Goal: Communication & Community: Answer question/provide support

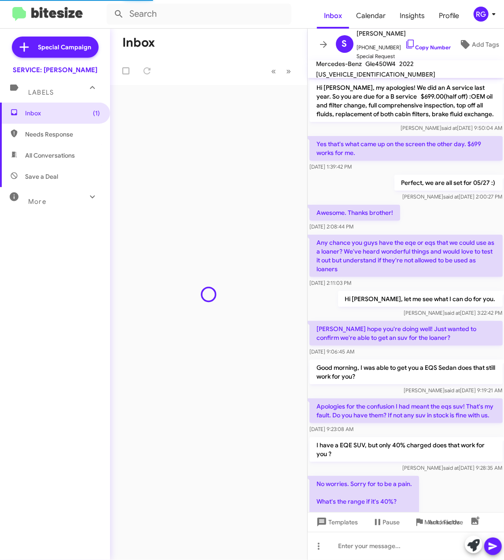
scroll to position [358, 0]
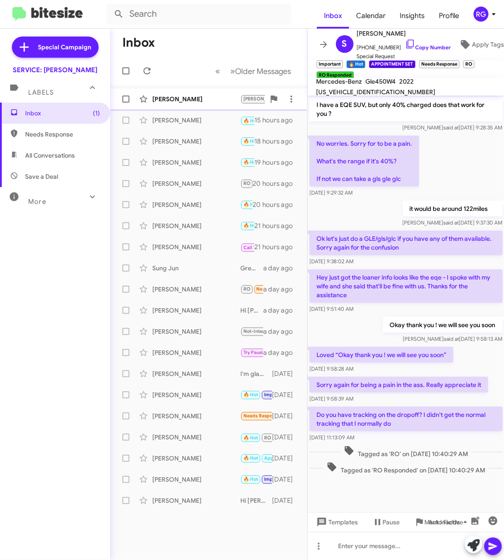
click at [177, 104] on div "Roghieh Naseri RAUL 🔥 Hot Needs Response Thank you, see you tomorrow! 15 hours …" at bounding box center [208, 99] width 183 height 18
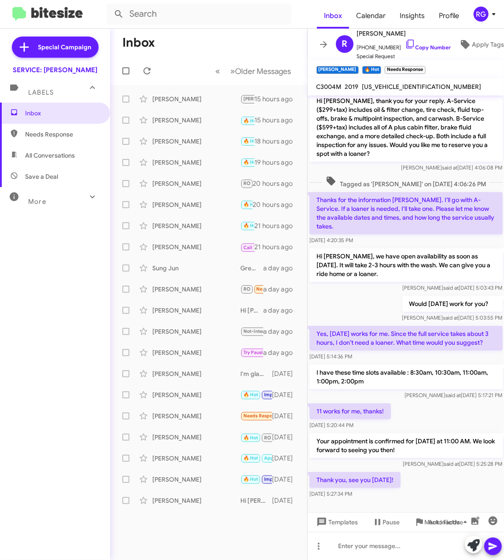
scroll to position [1086, 0]
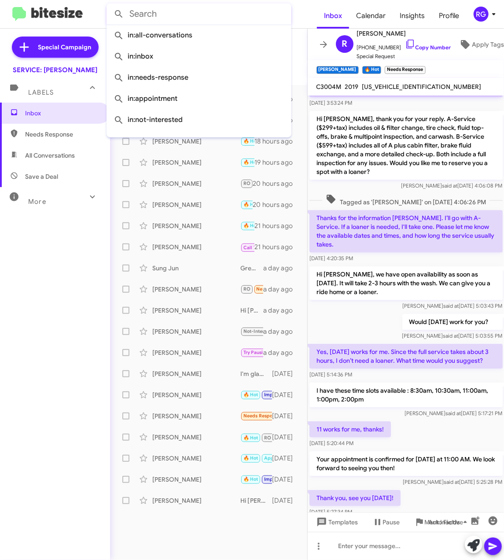
click at [188, 17] on input "text" at bounding box center [198, 14] width 185 height 21
paste input "4JGGM1CB4PA027725"
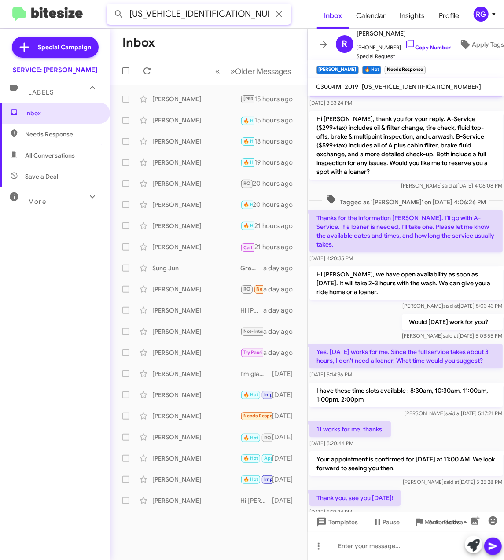
type input "4JGGM1CB4PA027725"
click at [110, 5] on button at bounding box center [119, 14] width 18 height 18
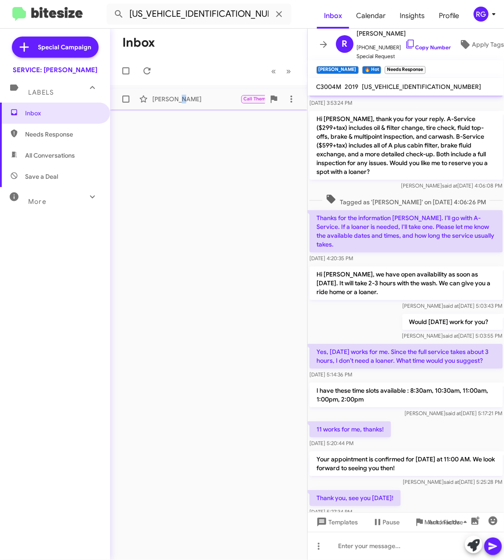
click at [183, 108] on span "Adam Boulanger Call Them Important Try Pausing 🔥 Hot Appointment Set Hi Raul, t…" at bounding box center [208, 98] width 197 height 21
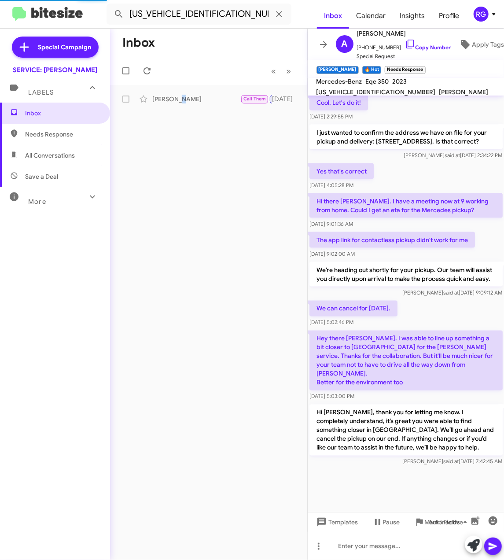
scroll to position [591, 0]
click at [62, 16] on img at bounding box center [47, 14] width 70 height 15
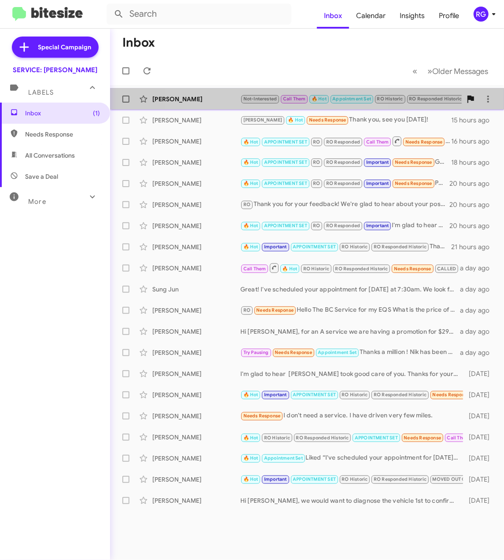
click at [278, 106] on div "Carol Terhune Not-Interested Call Them 🔥 Hot Appointment Set RO Historic RO Res…" at bounding box center [307, 99] width 380 height 18
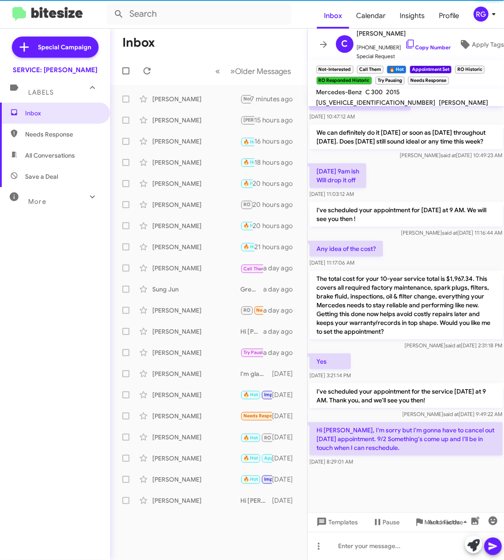
scroll to position [393, 0]
click at [473, 542] on icon at bounding box center [473, 545] width 12 height 12
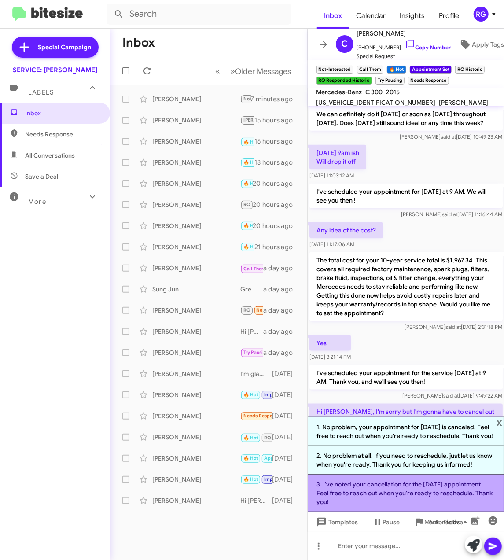
click at [425, 497] on li "3. I've noted your cancellation for the Tuesday appointment. Feel free to reach…" at bounding box center [405, 492] width 197 height 37
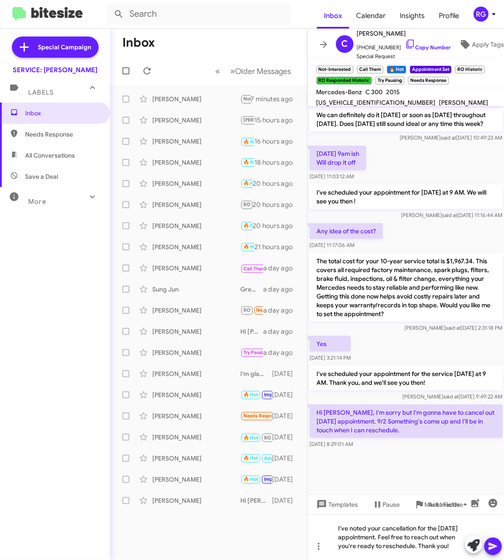
click at [494, 542] on icon at bounding box center [492, 545] width 8 height 7
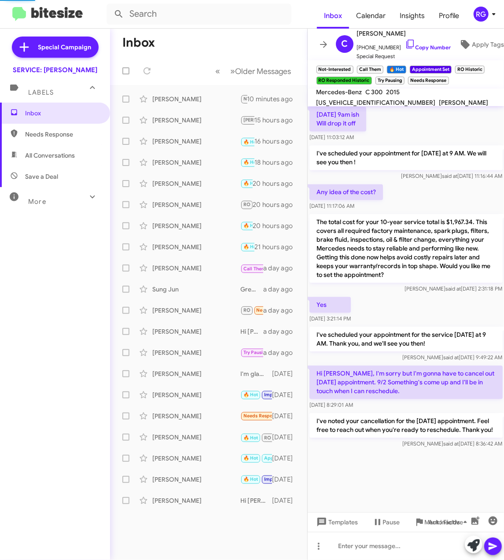
scroll to position [416, 0]
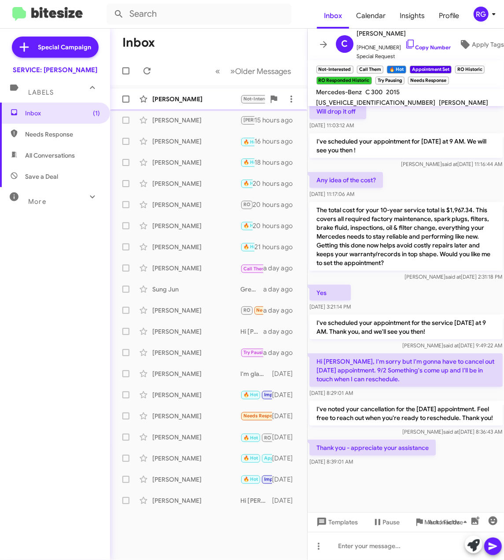
click at [223, 104] on div "Carol Terhune Not-Interested Call Them 🔥 Hot Appointment Set RO Historic RO Res…" at bounding box center [208, 99] width 183 height 18
click at [410, 99] on span "[US_VEHICLE_IDENTIFICATION_NUMBER]" at bounding box center [375, 103] width 119 height 8
click at [409, 99] on span "[US_VEHICLE_IDENTIFICATION_NUMBER]" at bounding box center [375, 103] width 119 height 8
copy span "[US_VEHICLE_IDENTIFICATION_NUMBER]"
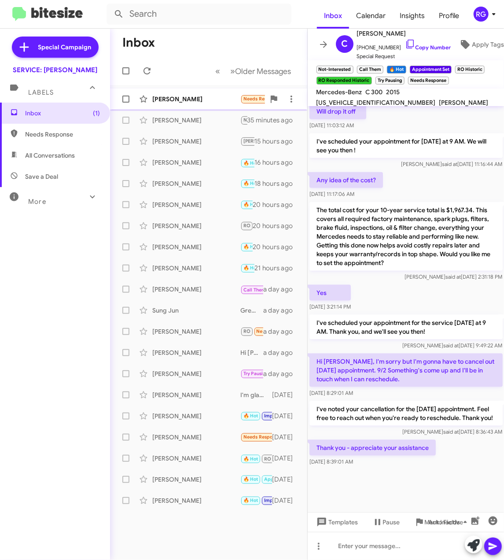
click at [213, 95] on div "[PERSON_NAME]" at bounding box center [196, 99] width 88 height 9
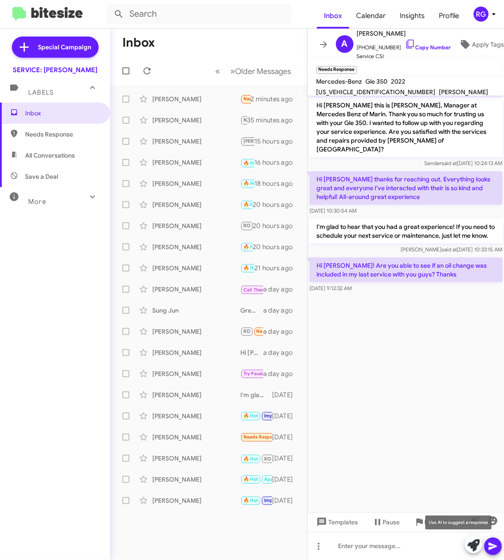
click at [477, 542] on icon at bounding box center [473, 545] width 12 height 12
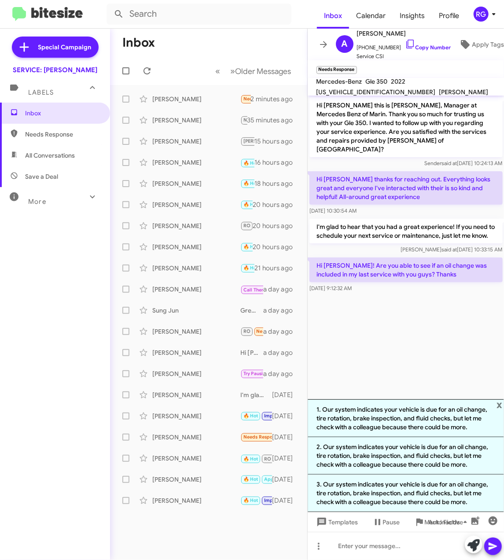
click at [435, 88] on span "[US_VEHICLE_IDENTIFICATION_NUMBER]" at bounding box center [375, 92] width 119 height 8
copy span "[US_VEHICLE_IDENTIFICATION_NUMBER]"
click at [498, 399] on span "x" at bounding box center [499, 404] width 6 height 11
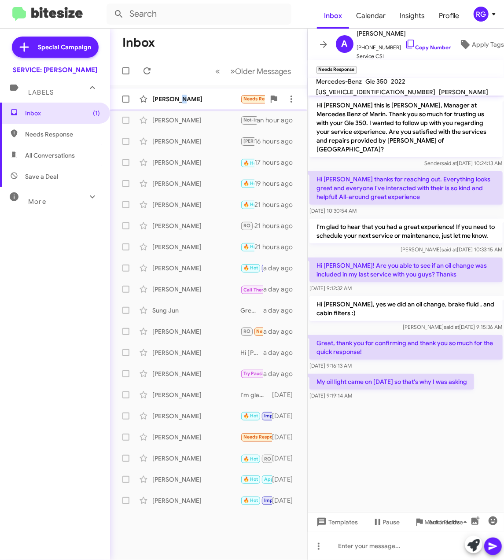
click at [177, 106] on div "Allison Beach Needs Response My oil light came on today so that's why I was ask…" at bounding box center [208, 99] width 183 height 18
click at [382, 472] on cdk-virtual-scroll-viewport "Hi Allison this is Omar Ibrahimi, Manager at Mercedes Benz of Marin. Thank you …" at bounding box center [405, 303] width 197 height 416
click at [341, 544] on div at bounding box center [405, 545] width 197 height 28
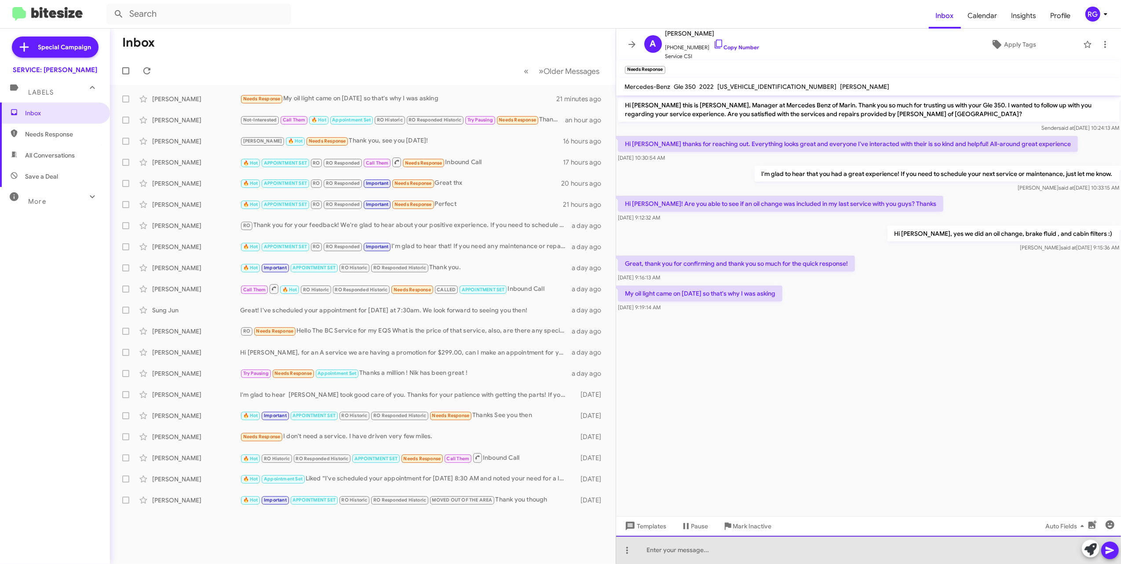
click at [503, 559] on div at bounding box center [868, 550] width 505 height 28
paste div
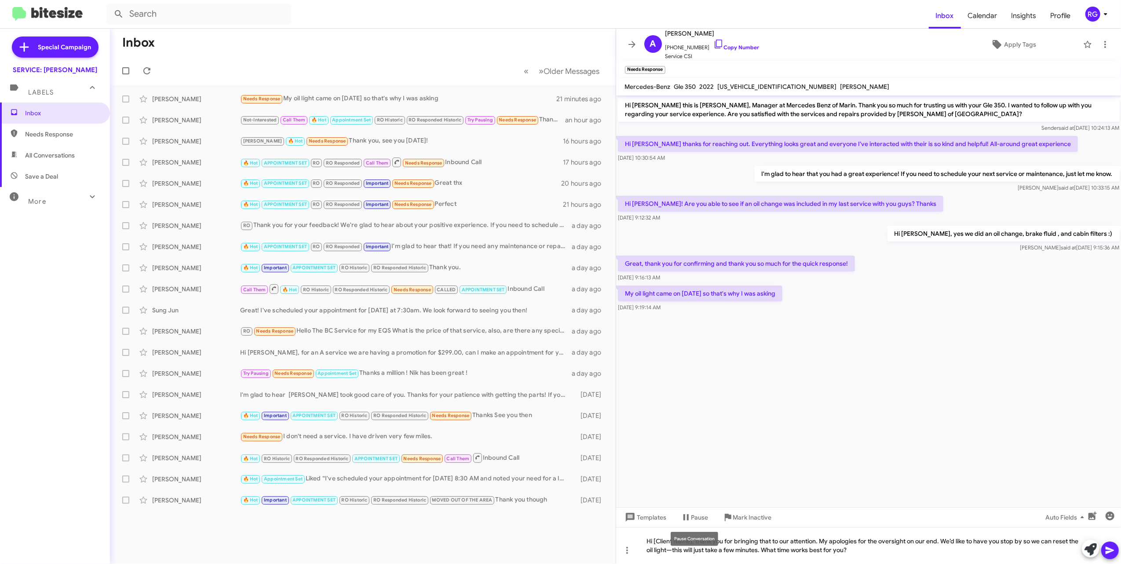
click at [503, 539] on div "Pause Conversation" at bounding box center [695, 539] width 48 height 14
drag, startPoint x: 693, startPoint y: 539, endPoint x: 656, endPoint y: 543, distance: 37.2
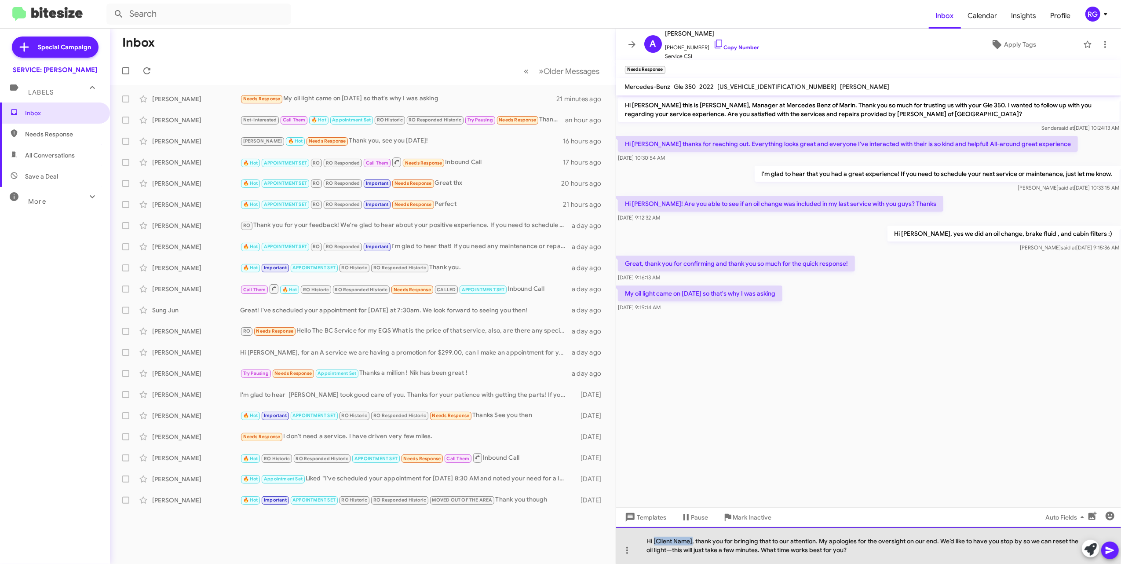
drag, startPoint x: 654, startPoint y: 540, endPoint x: 693, endPoint y: 541, distance: 39.6
click at [503, 541] on div "Hi [Client Name], thank you for bringing that to our attention. My apologies fo…" at bounding box center [868, 545] width 505 height 37
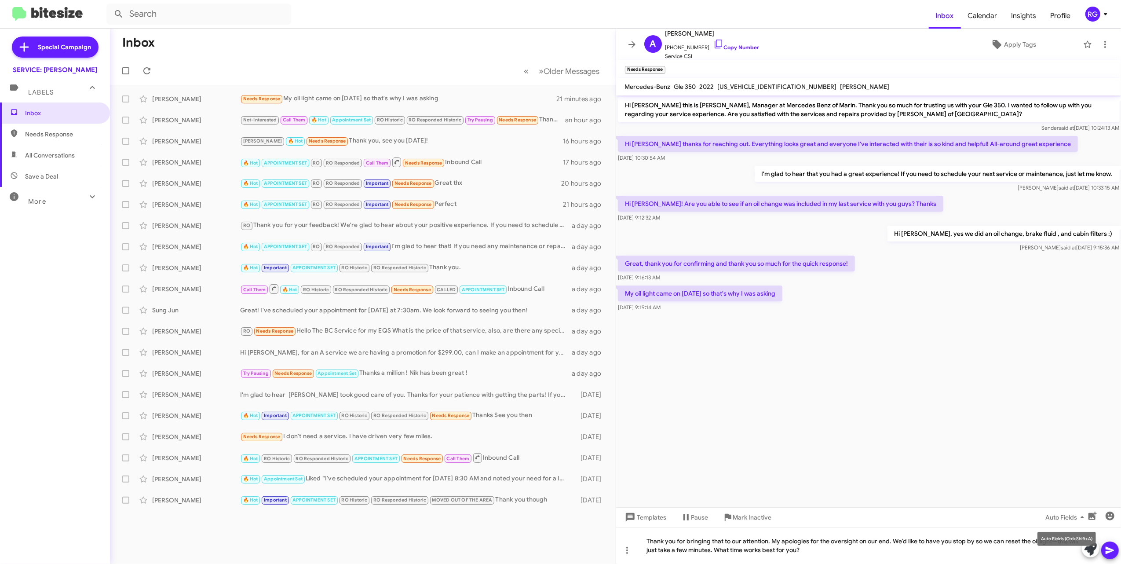
click at [503, 544] on div "Auto Fields (Ctrl+Shift+A)" at bounding box center [1067, 539] width 59 height 14
click at [503, 541] on div "Auto Fields (Ctrl+Shift+A)" at bounding box center [1067, 539] width 59 height 14
click at [503, 542] on div "Auto Fields (Ctrl+Shift+A)" at bounding box center [1067, 539] width 59 height 14
drag, startPoint x: 1059, startPoint y: 542, endPoint x: 1064, endPoint y: 538, distance: 6.6
click at [503, 538] on div "Auto Fields (Ctrl+Shift+A)" at bounding box center [1067, 539] width 59 height 14
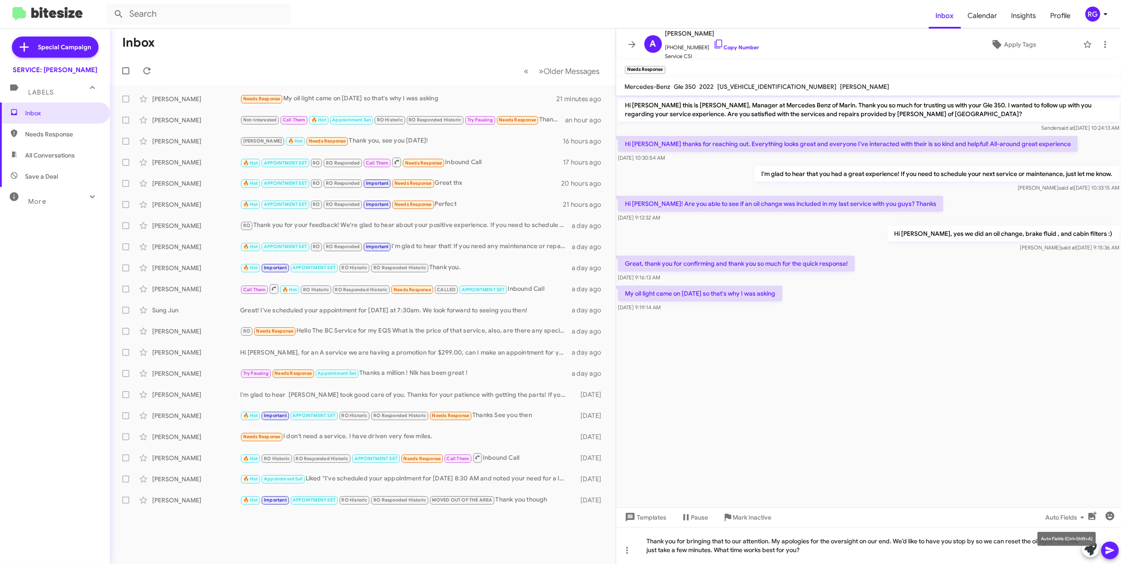
click at [503, 540] on div "Auto Fields (Ctrl+Shift+A)" at bounding box center [1067, 539] width 59 height 14
click at [503, 544] on div "Thank you for bringing that to our attention. My apologies for the oversight on…" at bounding box center [868, 545] width 505 height 37
click at [503, 551] on mat-tooltip-component "Insert emoji (Ctrl+Shift+2)" at bounding box center [1078, 538] width 71 height 26
drag, startPoint x: 1108, startPoint y: 551, endPoint x: 1108, endPoint y: 558, distance: 7.0
click at [503, 552] on icon at bounding box center [1110, 550] width 11 height 11
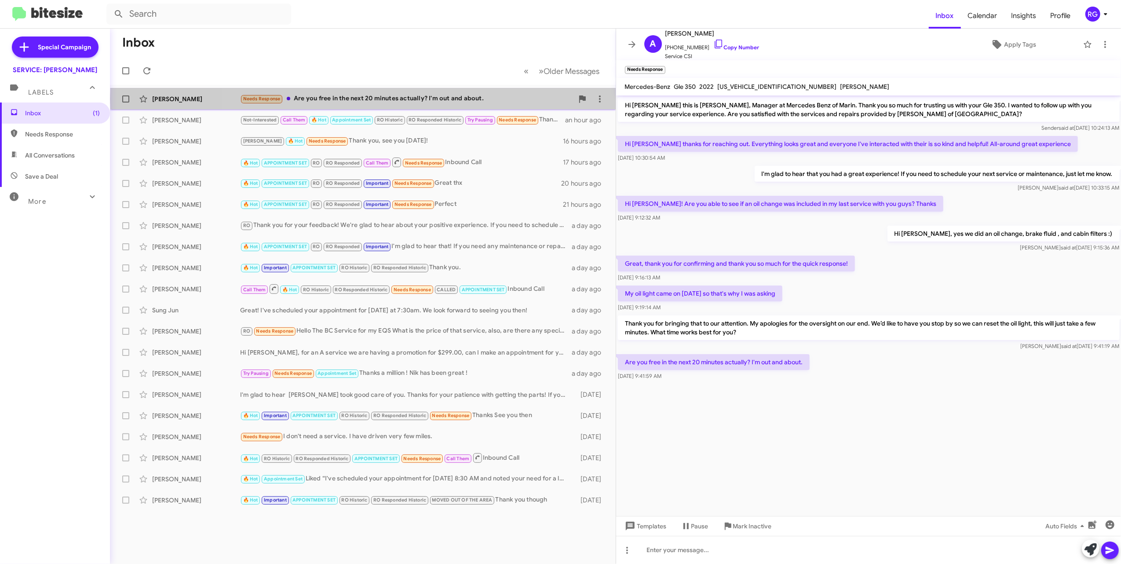
click at [406, 99] on div "Needs Response Are you free in the next 20 minutes actually? I'm out and about." at bounding box center [406, 99] width 333 height 10
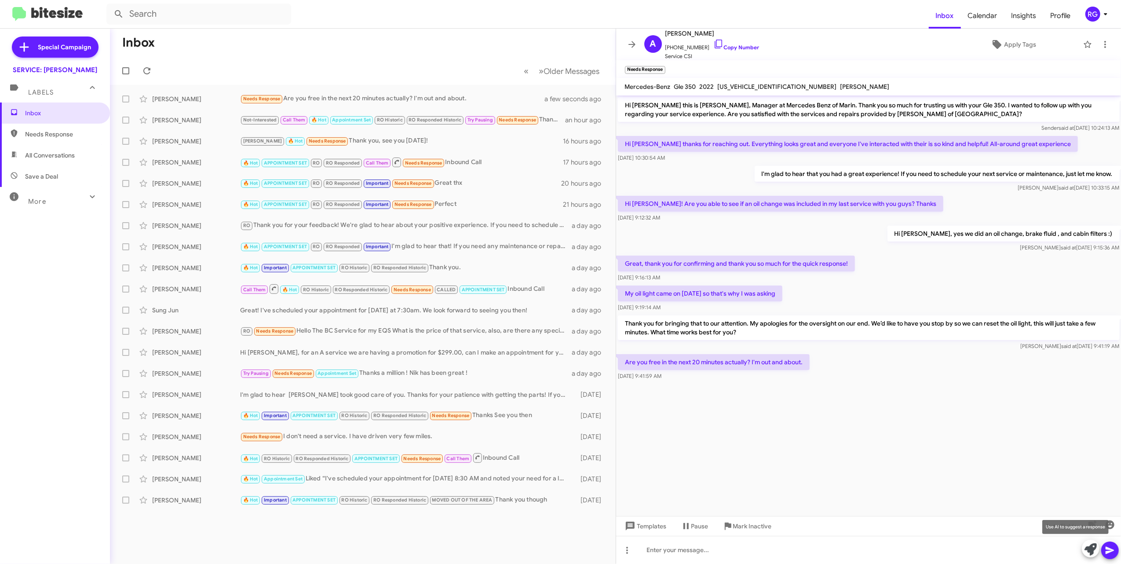
click at [503, 552] on icon at bounding box center [1091, 549] width 12 height 12
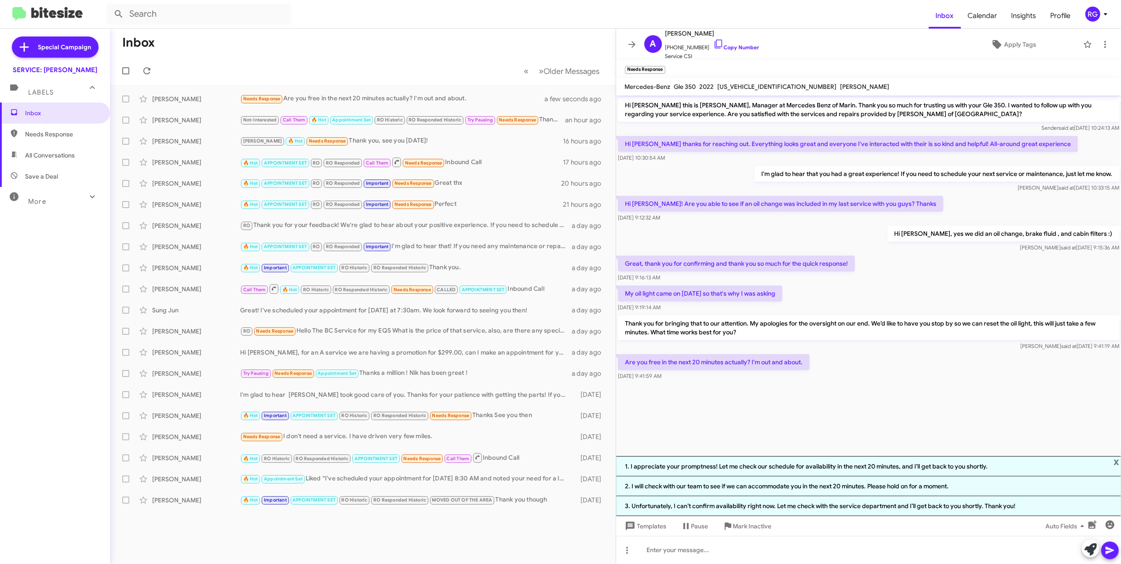
click at [503, 384] on div at bounding box center [868, 392] width 505 height 20
click at [503, 373] on div "[DATE] 9:41:59 AM" at bounding box center [714, 376] width 192 height 9
click at [503, 367] on p "Are you free in the next 20 minutes actually? I'm out and about." at bounding box center [714, 362] width 192 height 16
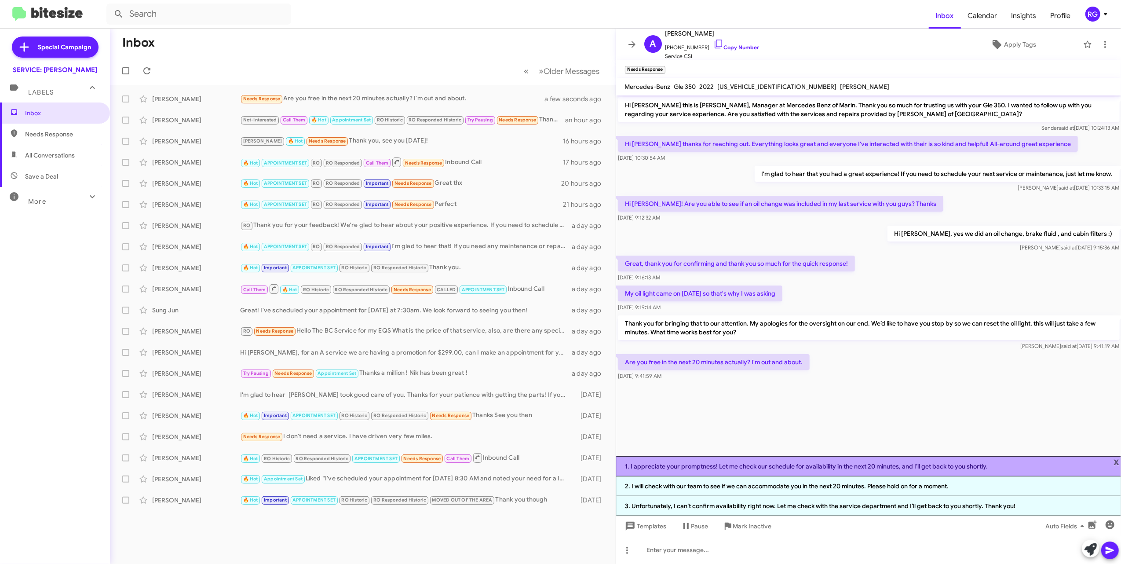
click at [503, 460] on li "1. I appreciate your promptness! Let me check our schedule for availability in …" at bounding box center [868, 466] width 505 height 20
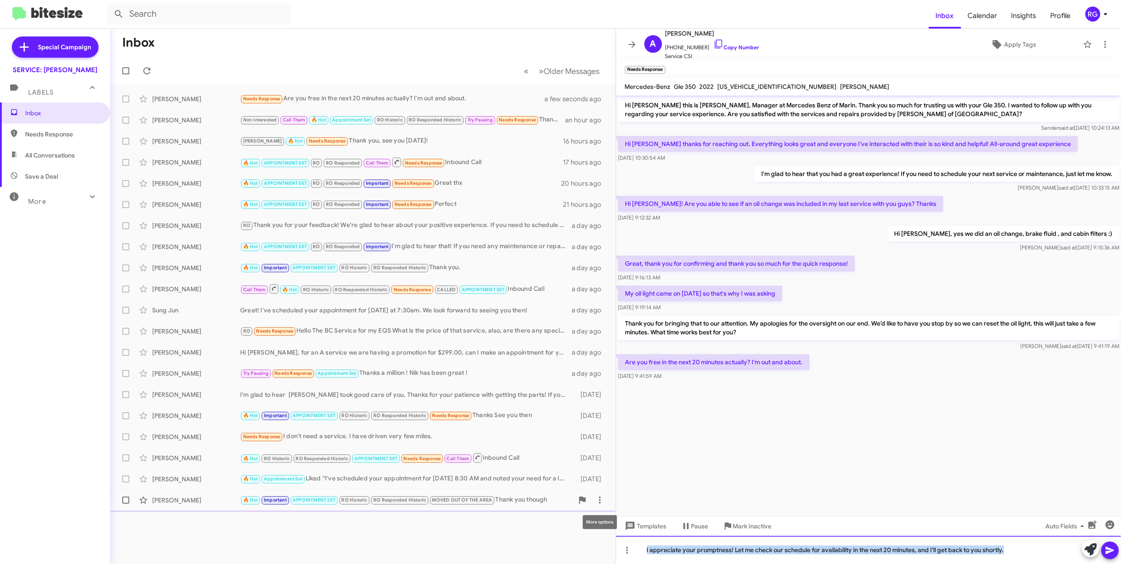
drag, startPoint x: 1046, startPoint y: 562, endPoint x: 570, endPoint y: 491, distance: 480.2
click at [503, 493] on div "Inbox « Previous » Next Older Messages Allison Beach Needs Response Are you fre…" at bounding box center [615, 296] width 1011 height 535
click at [503, 536] on div "I appreciate your promptness! Let me check our schedule for availability in the…" at bounding box center [868, 550] width 505 height 28
drag, startPoint x: 1026, startPoint y: 559, endPoint x: 595, endPoint y: 461, distance: 442.4
click at [503, 500] on div "Inbox « Previous » Next Older Messages Allison Beach Needs Response Are you fre…" at bounding box center [615, 296] width 1011 height 535
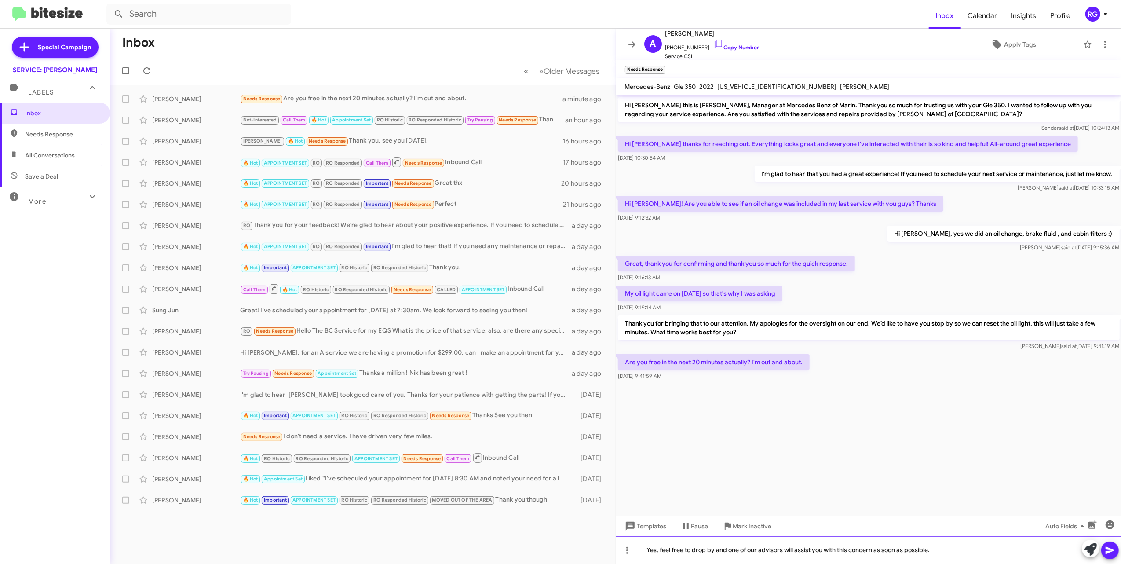
click at [503, 549] on div "Yes, feel free to drop by and one of our advisors will assist you with this con…" at bounding box center [868, 550] width 505 height 28
click at [503, 552] on div "Yes, feel free to drop by and one of our advisors will assist you with this con…" at bounding box center [868, 550] width 505 height 28
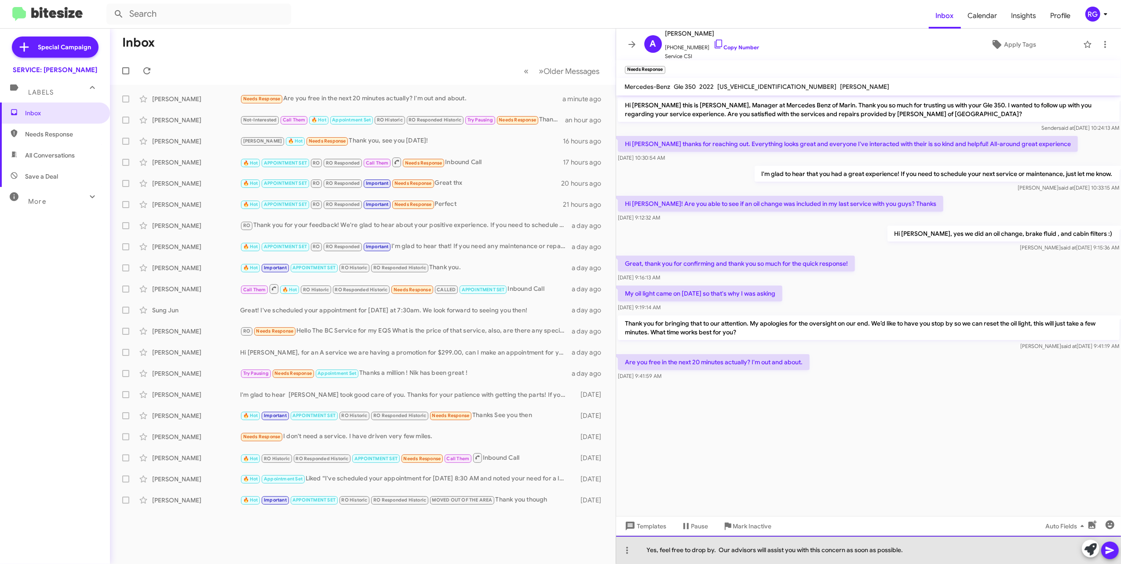
click at [503, 555] on div "Yes, feel free to drop by. Our advisors will assist you with this concern as so…" at bounding box center [868, 550] width 505 height 28
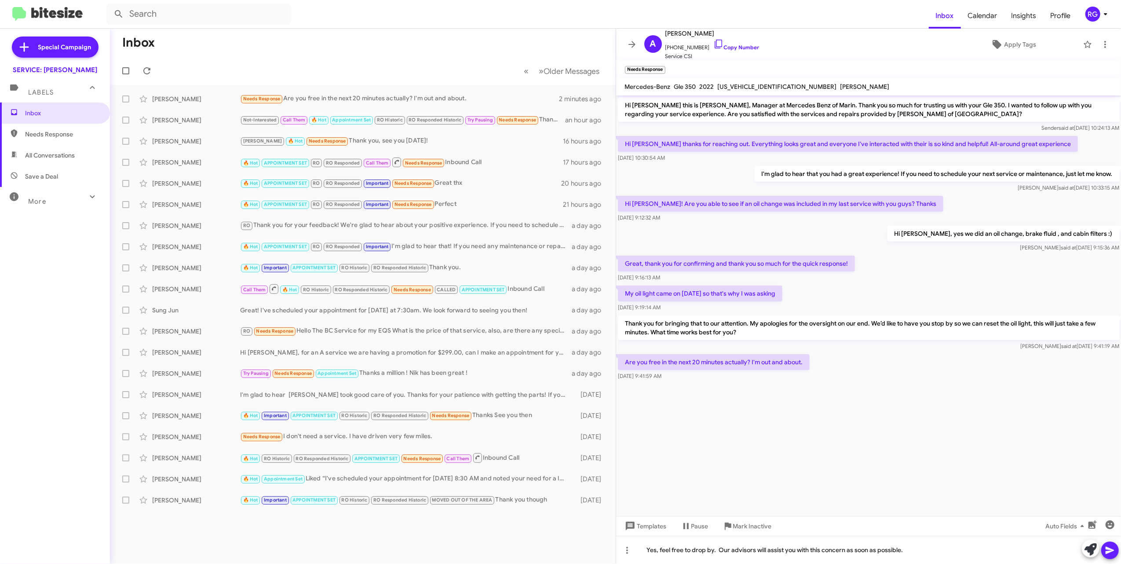
click at [503, 554] on icon at bounding box center [1110, 550] width 11 height 11
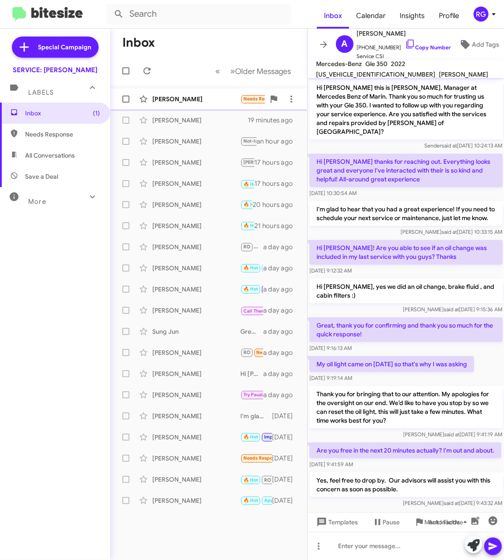
click at [214, 89] on mat-action-list "[PERSON_NAME] Needs Response Hi. Do you have any openings [DATE] for a A-servic…" at bounding box center [208, 298] width 197 height 426
click at [213, 90] on span "[PERSON_NAME] Needs Response Hi. Do you have any openings [DATE] for a A-servic…" at bounding box center [208, 98] width 197 height 21
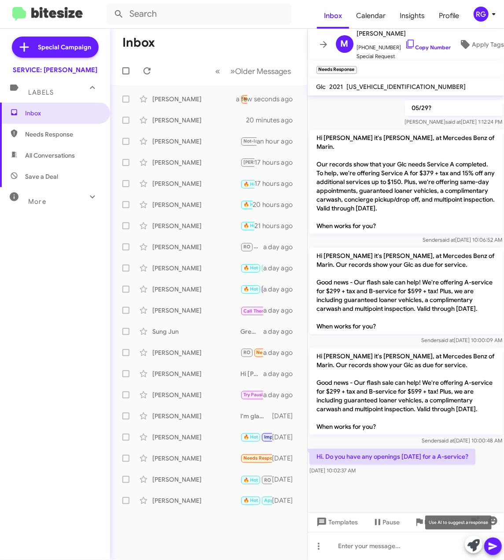
click at [472, 548] on icon at bounding box center [473, 545] width 12 height 12
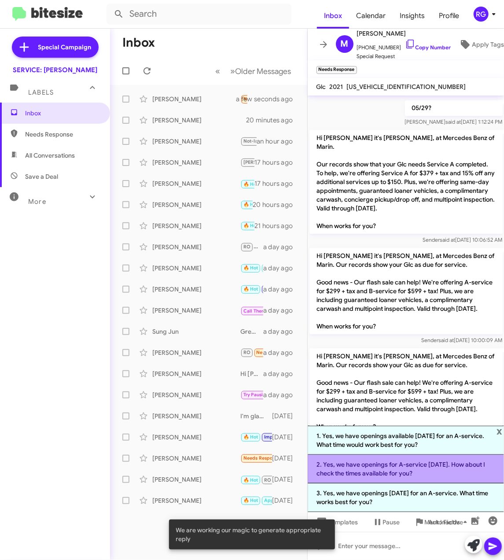
click at [383, 463] on li "2. Yes, we have openings for A-service [DATE]. How about I check the times avai…" at bounding box center [405, 468] width 197 height 29
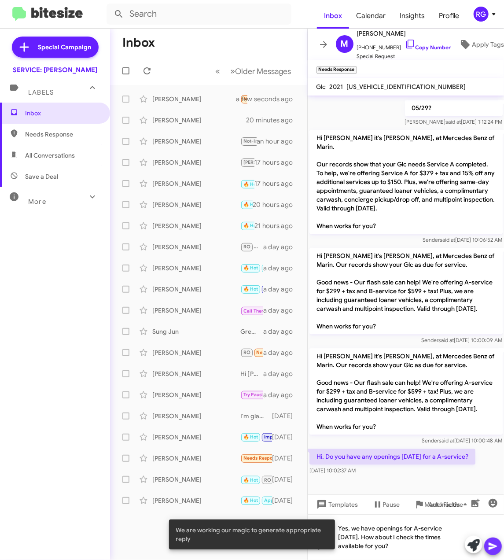
click at [500, 545] on button at bounding box center [493, 546] width 18 height 18
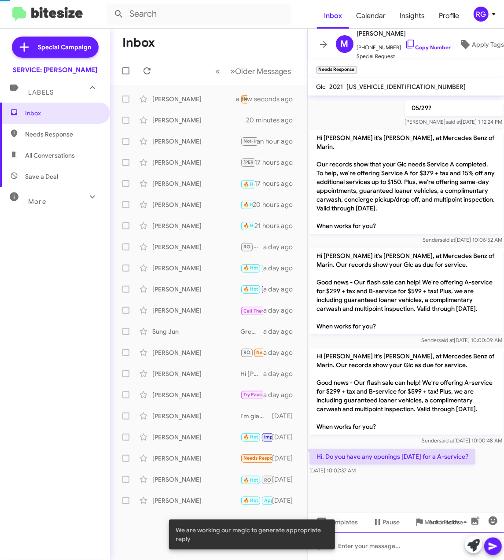
scroll to position [0, 0]
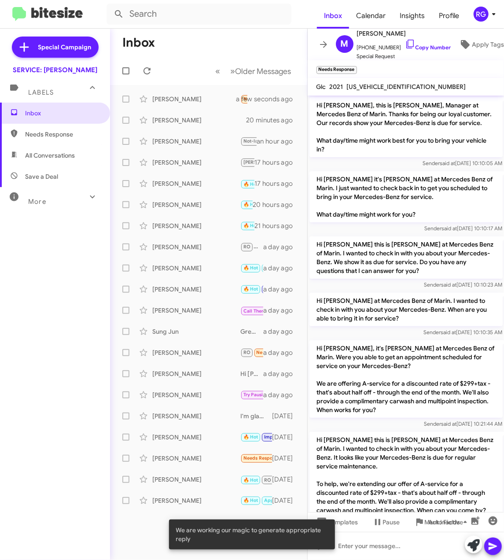
click at [393, 88] on span "[US_VEHICLE_IDENTIFICATION_NUMBER]" at bounding box center [406, 87] width 119 height 8
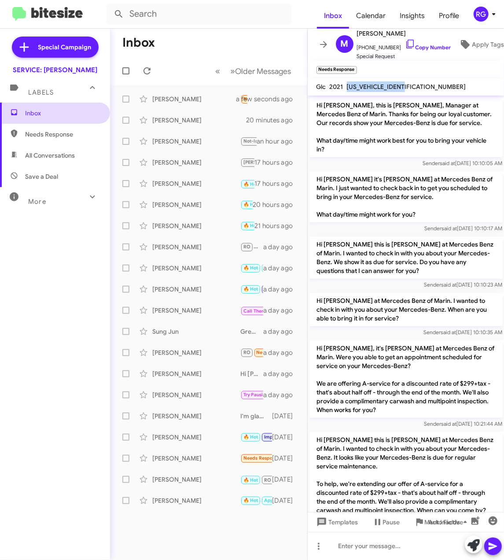
copy span "[US_VEHICLE_IDENTIFICATION_NUMBER]"
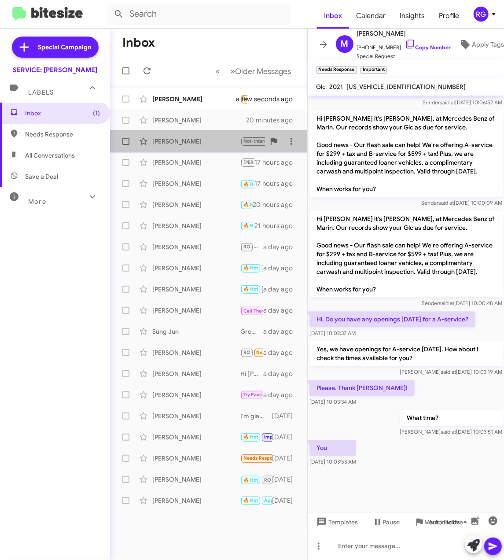
click at [192, 150] on div "[PERSON_NAME] Not-Interested Call Them 🔥 Hot Appointment Set RO Historic RO Res…" at bounding box center [208, 141] width 183 height 18
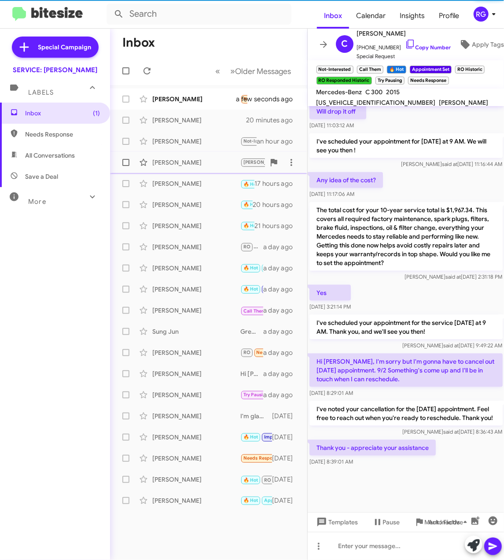
scroll to position [416, 0]
click at [191, 173] on span "[PERSON_NAME] 🔥 Hot APPOINTMENT SET RO RO Responded Call Them Needs Response In…" at bounding box center [208, 183] width 197 height 21
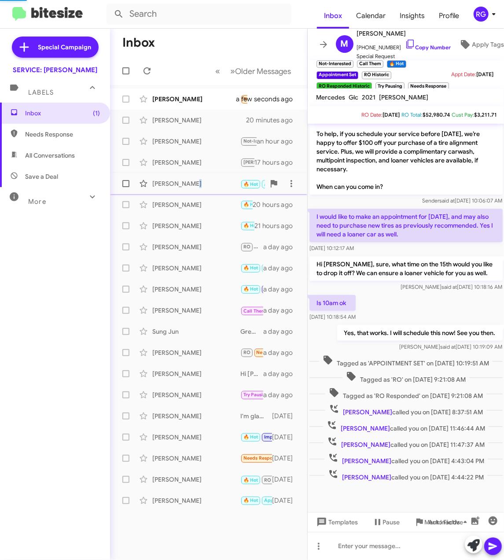
scroll to position [45, 0]
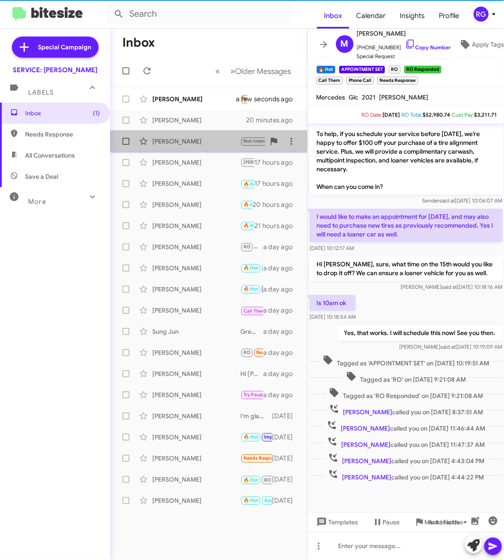
drag, startPoint x: 191, startPoint y: 173, endPoint x: 181, endPoint y: 141, distance: 34.0
click at [181, 140] on div "[PERSON_NAME]" at bounding box center [196, 141] width 88 height 9
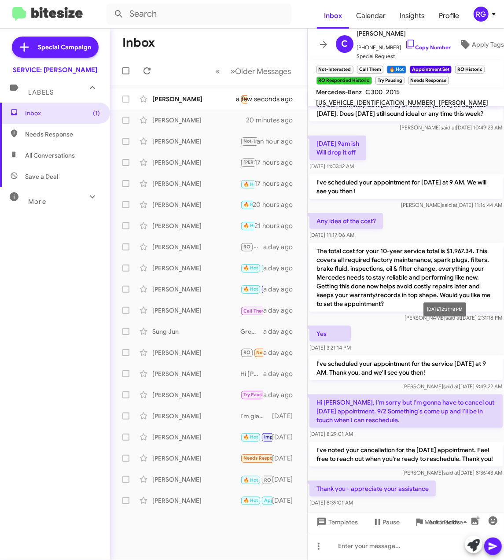
scroll to position [357, 0]
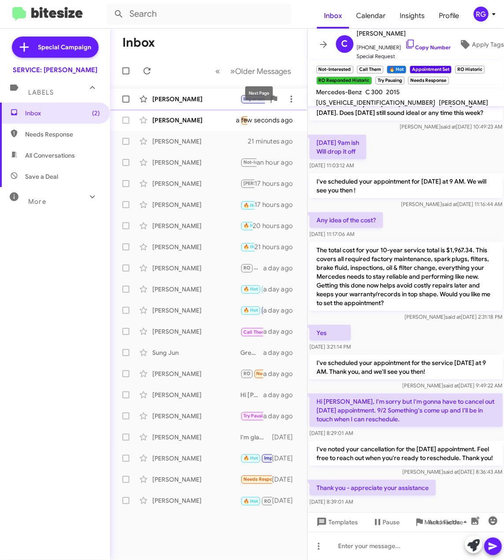
click at [212, 95] on div "[PERSON_NAME]" at bounding box center [196, 99] width 88 height 9
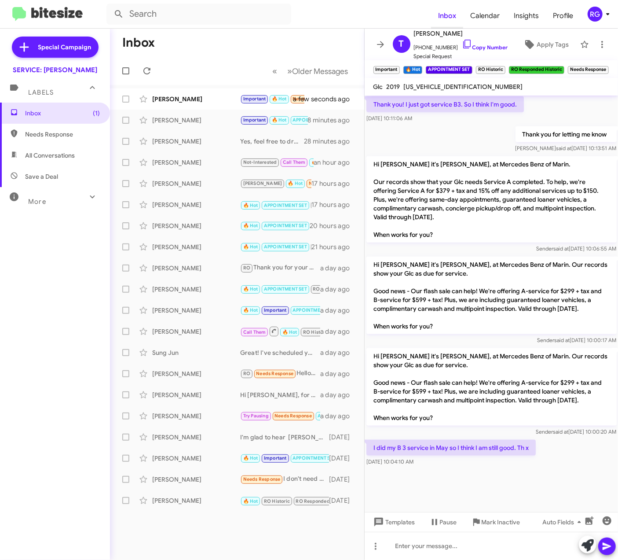
scroll to position [511, 0]
click at [197, 102] on div "[PERSON_NAME]" at bounding box center [196, 99] width 88 height 9
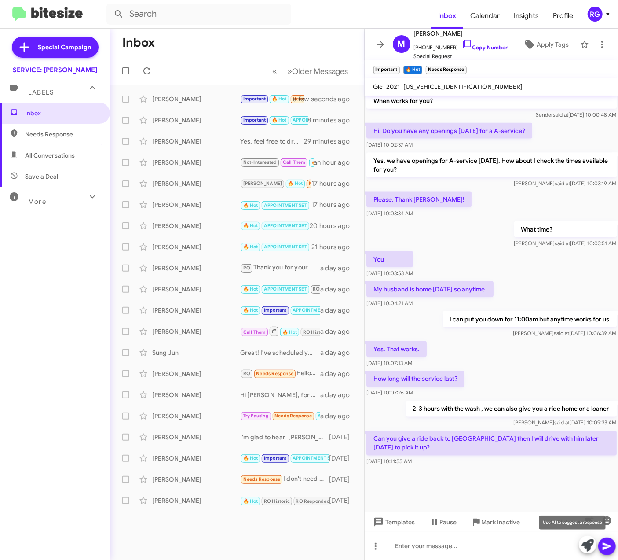
click at [579, 539] on button at bounding box center [588, 544] width 18 height 18
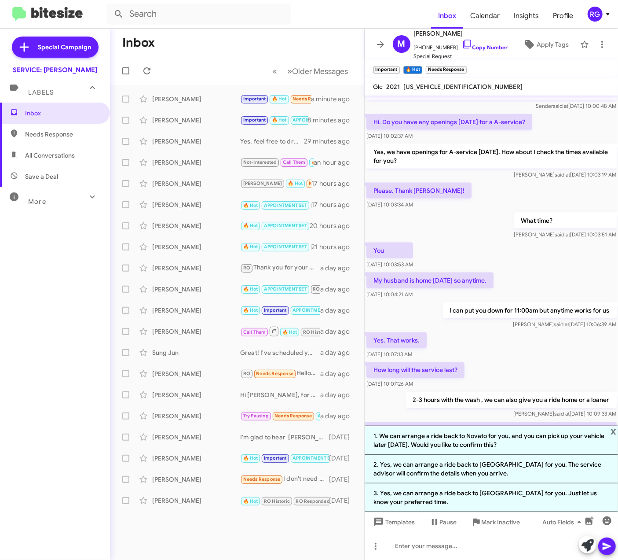
drag, startPoint x: 514, startPoint y: 474, endPoint x: 528, endPoint y: 490, distance: 20.9
click at [515, 475] on li "2. Yes, we can arrange a ride back to [GEOGRAPHIC_DATA] for you. The service ad…" at bounding box center [492, 468] width 254 height 29
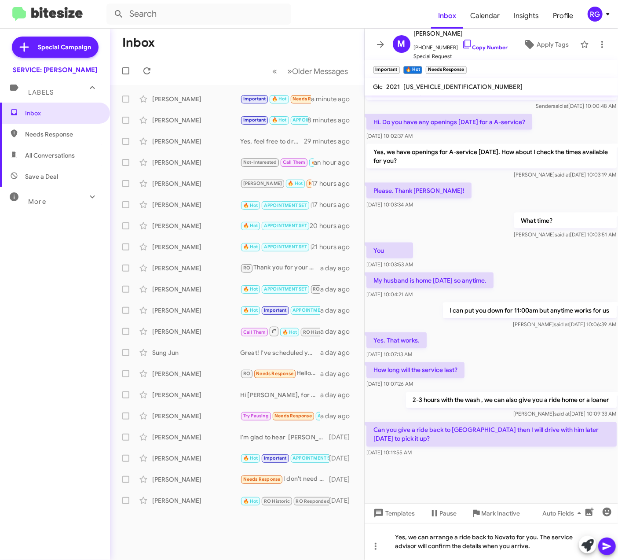
click at [606, 539] on span at bounding box center [607, 546] width 11 height 18
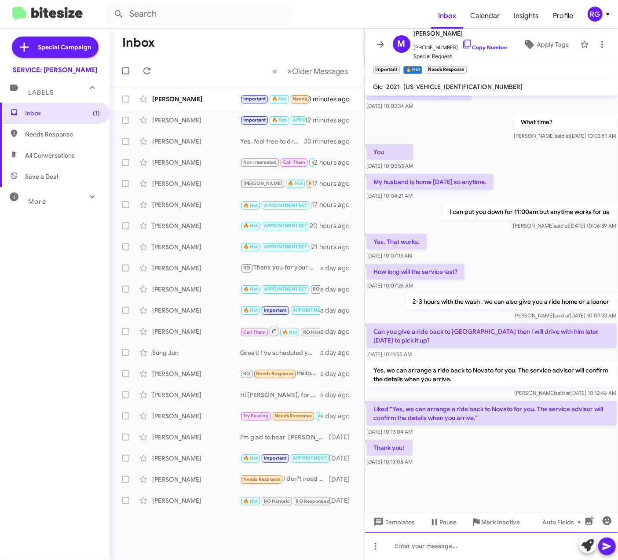
scroll to position [508, 0]
click at [235, 95] on div "[PERSON_NAME]" at bounding box center [196, 99] width 88 height 9
